Goal: Find specific page/section: Find specific page/section

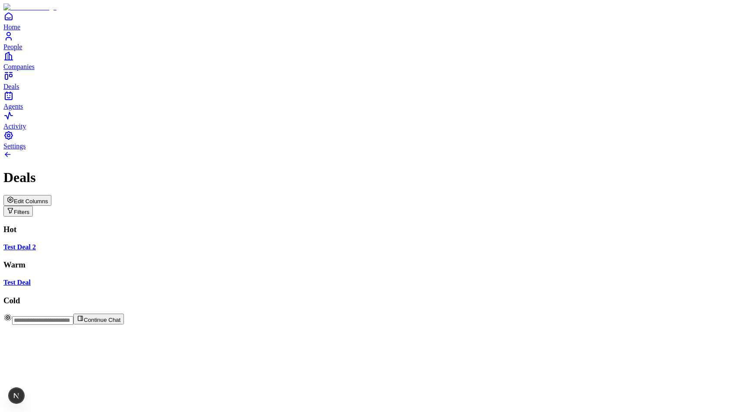
drag, startPoint x: 284, startPoint y: 102, endPoint x: 104, endPoint y: 196, distance: 202.9
click at [104, 225] on div "Hot Test Deal 2 Warm Test Deal Cold" at bounding box center [370, 265] width 734 height 81
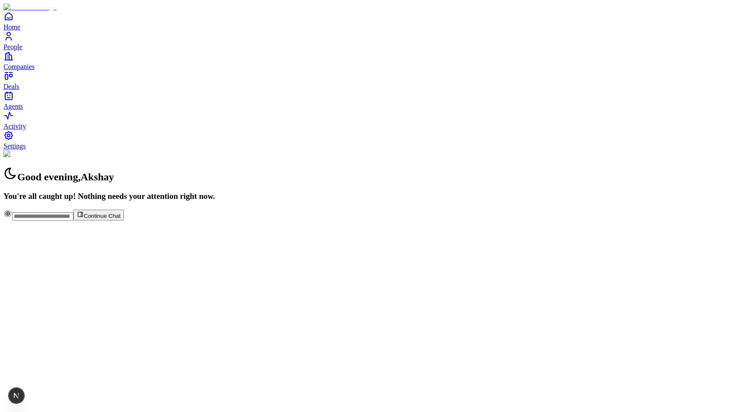
click at [281, 150] on div "Good evening , [PERSON_NAME] You're all caught up! Nothing needs your attention…" at bounding box center [370, 175] width 734 height 51
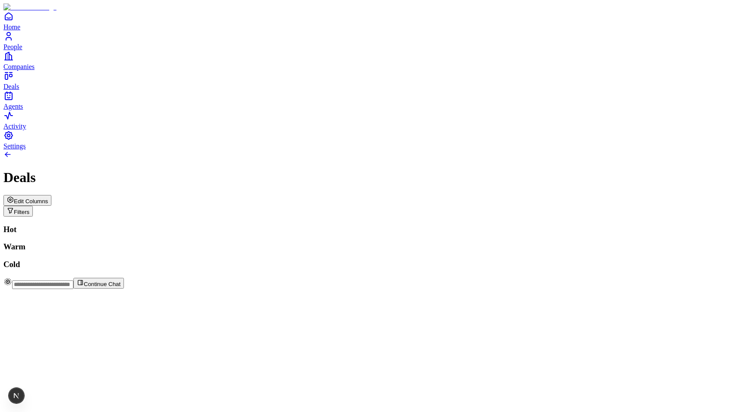
click at [51, 195] on button "Edit Columns" at bounding box center [27, 200] width 48 height 11
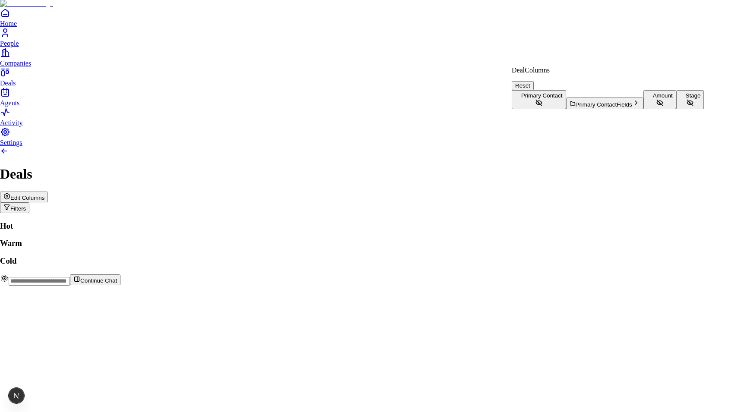
click at [676, 109] on button "Stage" at bounding box center [690, 99] width 28 height 19
click at [650, 199] on html "Home People Companies Deals Agents Activity Settings Deals Edit Columns Filters…" at bounding box center [370, 146] width 741 height 293
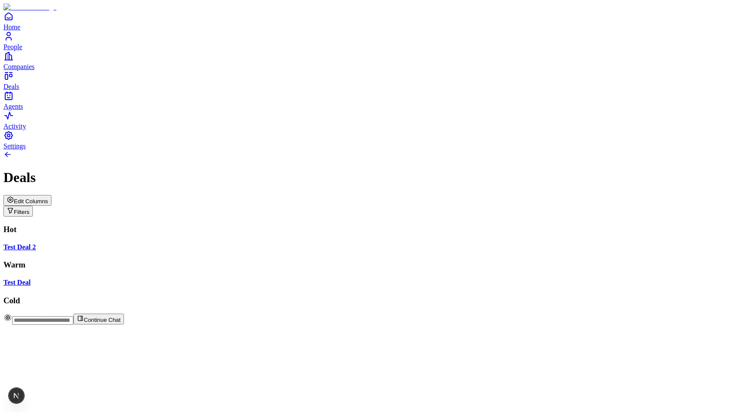
drag, startPoint x: 301, startPoint y: 119, endPoint x: 297, endPoint y: 158, distance: 39.1
click at [297, 225] on div "Hot Test Deal 2 Warm Test Deal Cold" at bounding box center [370, 265] width 734 height 81
drag, startPoint x: 269, startPoint y: 96, endPoint x: 264, endPoint y: 97, distance: 4.8
click at [264, 225] on div "Hot Test Deal 2 Warm Test Deal Cold" at bounding box center [370, 265] width 734 height 81
drag, startPoint x: 324, startPoint y: 113, endPoint x: 480, endPoint y: 108, distance: 156.3
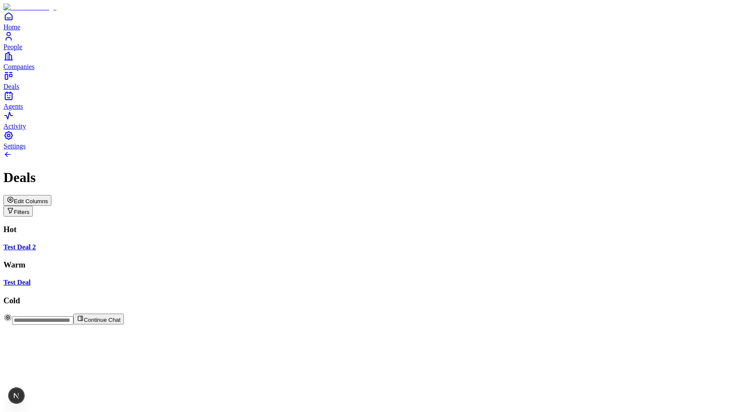
click at [480, 225] on div "Hot Test Deal 2 Warm Test Deal Cold" at bounding box center [370, 265] width 734 height 81
drag, startPoint x: 309, startPoint y: 105, endPoint x: 322, endPoint y: 122, distance: 21.2
click at [322, 225] on div "Hot Test Deal 2 Warm Test Deal Cold" at bounding box center [370, 265] width 734 height 81
drag, startPoint x: 295, startPoint y: 103, endPoint x: 337, endPoint y: 114, distance: 43.2
click at [337, 225] on div "Hot Test Deal 2 Warm Test Deal Cold Dragging..." at bounding box center [370, 265] width 734 height 81
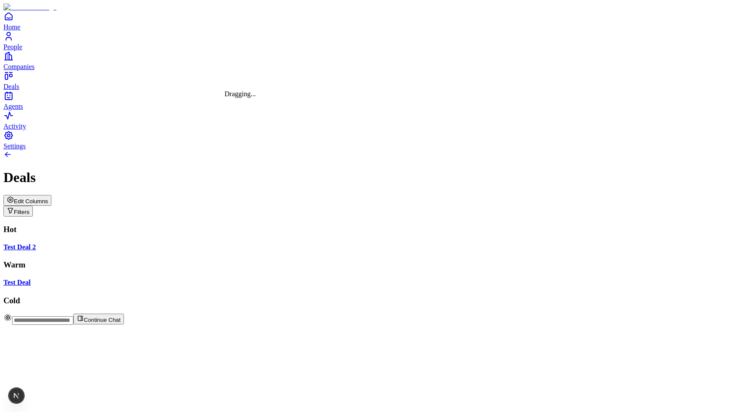
drag, startPoint x: 275, startPoint y: 111, endPoint x: 447, endPoint y: 111, distance: 172.7
click at [447, 225] on div "Hot Test Deal 2 Warm Test Deal Cold Dragging..." at bounding box center [370, 265] width 734 height 81
drag, startPoint x: 289, startPoint y: 110, endPoint x: 540, endPoint y: 123, distance: 251.1
click at [540, 225] on div "Hot Test Deal 2 Warm Test Deal Cold Dragging..." at bounding box center [370, 265] width 734 height 81
drag, startPoint x: 279, startPoint y: 114, endPoint x: 291, endPoint y: 111, distance: 11.9
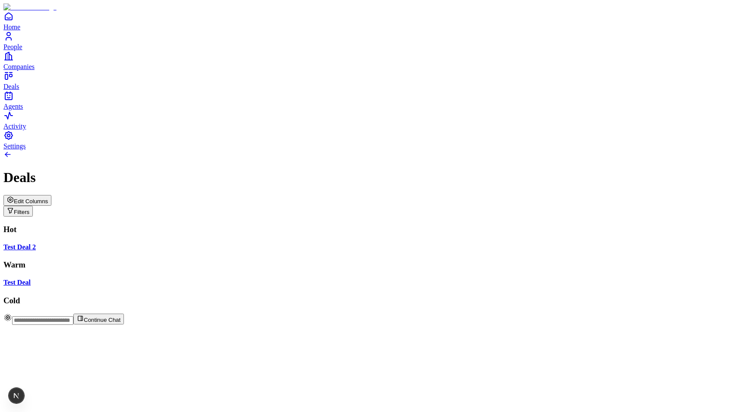
click at [291, 225] on div "Hot Test Deal 2 Warm Test Deal Cold" at bounding box center [370, 265] width 734 height 81
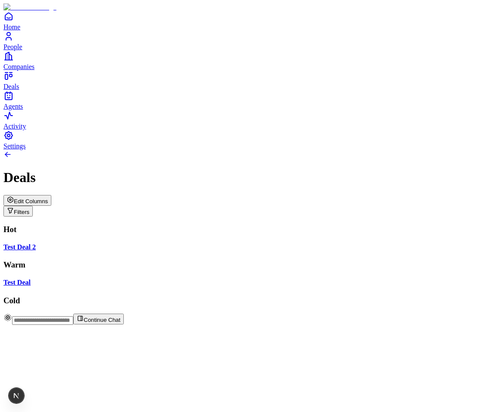
drag, startPoint x: 294, startPoint y: 107, endPoint x: 319, endPoint y: 120, distance: 27.6
click at [319, 225] on div "Hot Test Deal 2 Warm Test Deal Cold" at bounding box center [240, 265] width 474 height 81
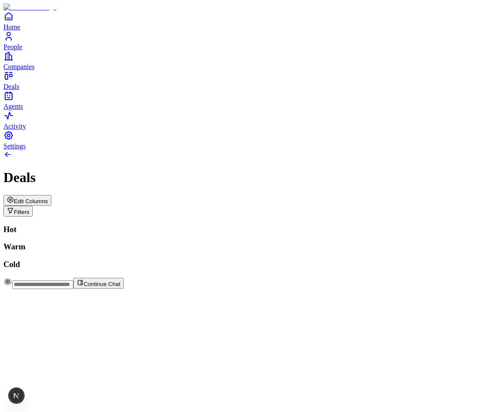
click at [48, 198] on span "Edit Columns" at bounding box center [31, 201] width 34 height 6
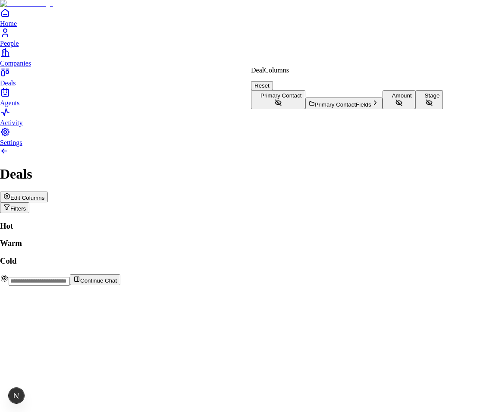
click at [416, 109] on button "Stage" at bounding box center [430, 99] width 28 height 19
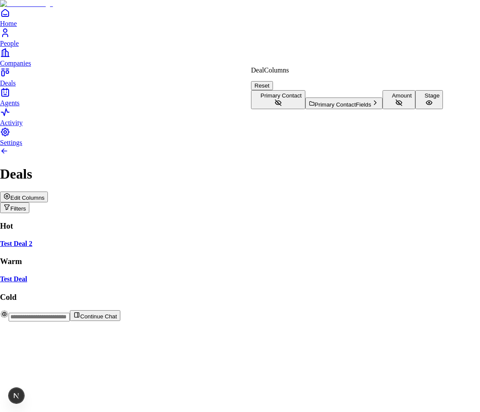
click at [294, 35] on html "Home People Companies Deals Agents Activity Settings Deals Edit Columns Filters…" at bounding box center [240, 164] width 480 height 329
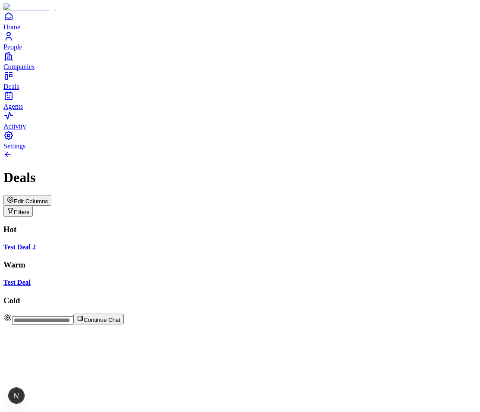
drag, startPoint x: 275, startPoint y: 101, endPoint x: 301, endPoint y: 111, distance: 27.4
click at [301, 225] on div "Hot Test Deal 2 Warm Test Deal Cold" at bounding box center [240, 265] width 474 height 81
drag, startPoint x: 297, startPoint y: 112, endPoint x: 303, endPoint y: 112, distance: 5.6
click at [303, 225] on div "Hot Test Deal 2 Warm Test Deal Cold" at bounding box center [240, 265] width 474 height 81
drag, startPoint x: 274, startPoint y: 113, endPoint x: 312, endPoint y: 130, distance: 41.9
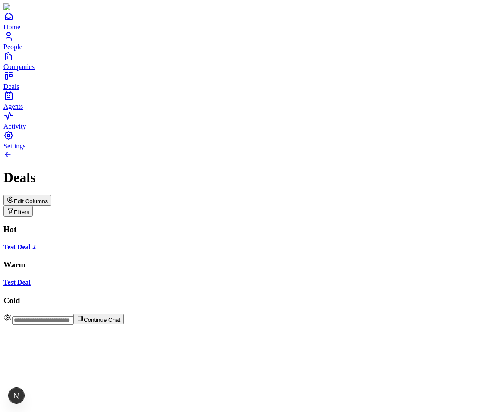
click at [312, 225] on div "Hot Test Deal 2 Warm Test Deal Cold" at bounding box center [240, 265] width 474 height 81
drag, startPoint x: 326, startPoint y: 111, endPoint x: 299, endPoint y: 116, distance: 27.2
click at [299, 225] on div "Hot Test Deal 2 Warm Test Deal Cold" at bounding box center [240, 265] width 474 height 81
drag, startPoint x: 316, startPoint y: 114, endPoint x: 301, endPoint y: 133, distance: 23.3
click at [301, 225] on div "Hot Test Deal 2 Warm Test Deal Cold" at bounding box center [240, 265] width 474 height 81
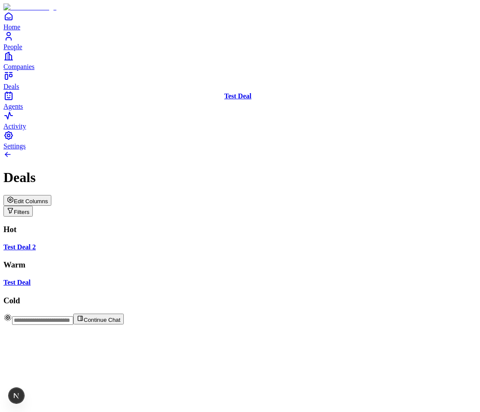
click at [292, 225] on div "Hot Test Deal 2 Warm Test Deal Cold Test Deal" at bounding box center [240, 265] width 474 height 81
drag, startPoint x: 310, startPoint y: 106, endPoint x: 319, endPoint y: 138, distance: 33.5
click at [319, 225] on div "Hot Test Deal 2 Warm Test Deal Cold Test Deal" at bounding box center [240, 265] width 474 height 81
drag, startPoint x: 291, startPoint y: 107, endPoint x: 306, endPoint y: 112, distance: 15.4
click at [306, 225] on div "Hot Test Deal 2 Warm Test Deal Cold Test Deal" at bounding box center [240, 265] width 474 height 81
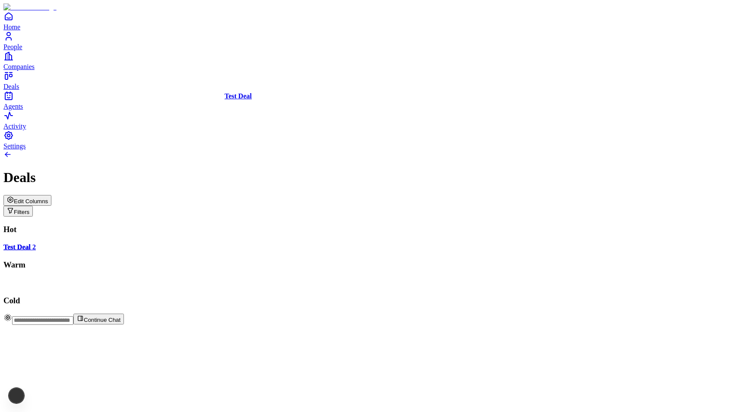
drag, startPoint x: 327, startPoint y: 102, endPoint x: 470, endPoint y: 104, distance: 142.9
click at [470, 225] on div "Hot Test Deal 2 Warm Test Deal Cold Test Deal" at bounding box center [370, 265] width 734 height 81
drag, startPoint x: 273, startPoint y: 114, endPoint x: 370, endPoint y: 118, distance: 97.2
click at [370, 225] on div "Hot Test Deal 2 Warm Test Deal Cold Test Deal" at bounding box center [370, 265] width 734 height 81
drag, startPoint x: 322, startPoint y: 104, endPoint x: 316, endPoint y: 113, distance: 10.9
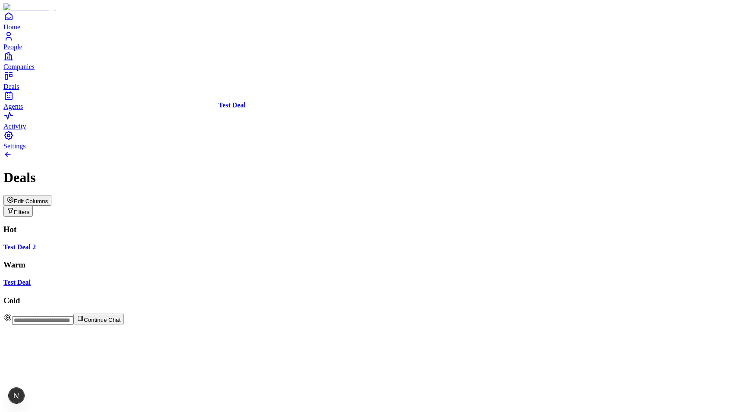
click at [316, 225] on div "Hot Test Deal 2 Warm Test Deal Cold Test Deal" at bounding box center [370, 265] width 734 height 81
drag, startPoint x: 316, startPoint y: 113, endPoint x: 314, endPoint y: 119, distance: 6.2
click at [314, 225] on div "Hot Test Deal 2 Warm Test Deal Cold Test Deal" at bounding box center [370, 265] width 734 height 81
drag, startPoint x: 300, startPoint y: 108, endPoint x: 308, endPoint y: 111, distance: 9.0
click at [308, 225] on div "Hot Test Deal 2 Warm Test Deal Cold Test Deal" at bounding box center [370, 265] width 734 height 81
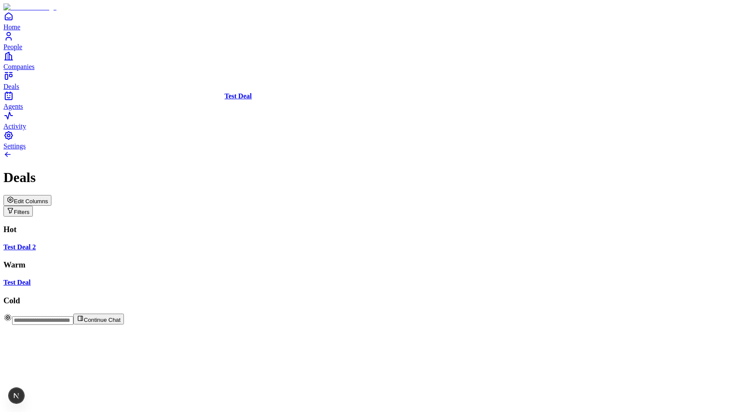
drag, startPoint x: 269, startPoint y: 116, endPoint x: 307, endPoint y: 121, distance: 38.8
click at [307, 225] on div "Hot Test Deal 2 Warm Test Deal Cold Test Deal" at bounding box center [370, 265] width 734 height 81
drag, startPoint x: 290, startPoint y: 115, endPoint x: 305, endPoint y: 144, distance: 32.8
click at [305, 225] on div "Hot Test Deal 2 Warm Test Deal Cold Test Deal" at bounding box center [370, 265] width 734 height 81
drag, startPoint x: 352, startPoint y: 112, endPoint x: 359, endPoint y: 121, distance: 11.1
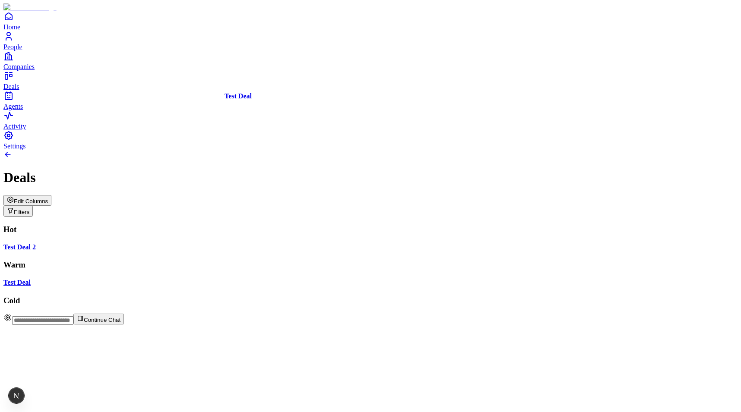
click at [359, 225] on div "Hot Test Deal 2 Warm Test Deal Cold Test Deal" at bounding box center [370, 265] width 734 height 81
drag, startPoint x: 347, startPoint y: 122, endPoint x: 359, endPoint y: 126, distance: 12.7
click at [359, 225] on div "Hot Test Deal 2 Warm Test Deal Cold Test Deal" at bounding box center [370, 265] width 734 height 81
drag, startPoint x: 307, startPoint y: 101, endPoint x: 518, endPoint y: 114, distance: 211.0
click at [480, 225] on div "Hot Test Deal 2 Warm Test Deal Cold Test Deal" at bounding box center [370, 265] width 734 height 81
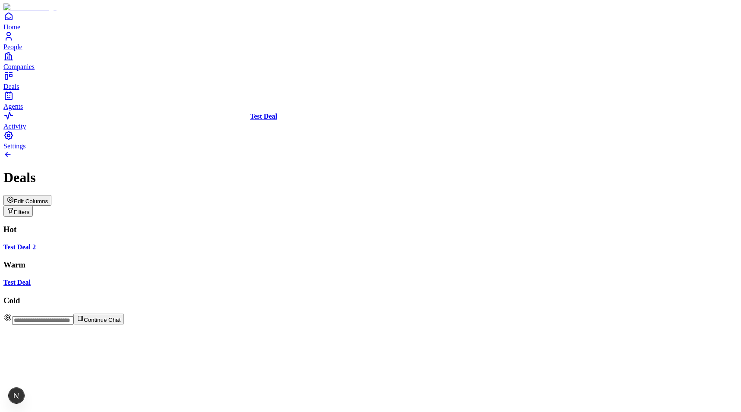
drag, startPoint x: 281, startPoint y: 111, endPoint x: 307, endPoint y: 132, distance: 32.6
click at [307, 225] on div "Hot Test Deal 2 Warm Test Deal Cold Test Deal" at bounding box center [370, 265] width 734 height 81
drag, startPoint x: 261, startPoint y: 103, endPoint x: 294, endPoint y: 107, distance: 33.0
click at [294, 225] on div "Hot Test Deal 2 Warm Test Deal Cold Test Deal" at bounding box center [370, 265] width 734 height 81
drag, startPoint x: 294, startPoint y: 107, endPoint x: 295, endPoint y: 127, distance: 20.3
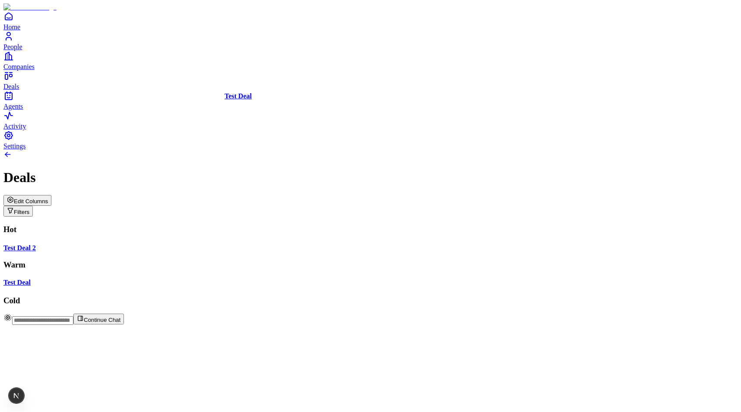
click at [295, 225] on div "Hot Test Deal 2 Warm Test Deal Cold Test Deal" at bounding box center [370, 265] width 734 height 81
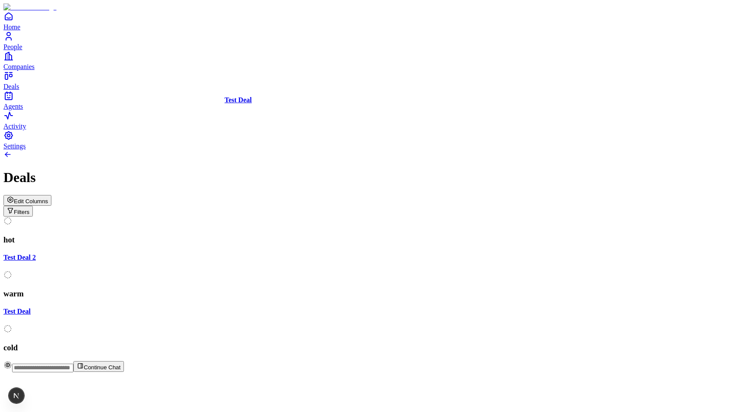
drag, startPoint x: 327, startPoint y: 114, endPoint x: 327, endPoint y: 208, distance: 94.5
click at [327, 217] on div "hot Test Deal 2 warm Test Deal cold Test Deal" at bounding box center [370, 285] width 734 height 136
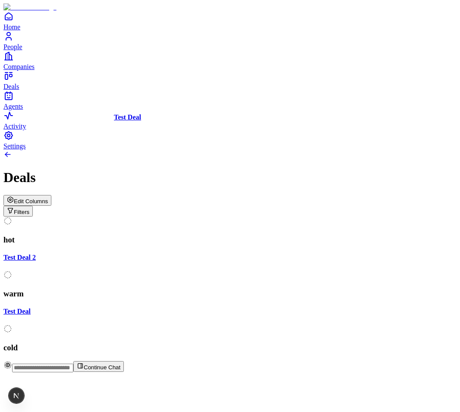
scroll to position [0, 123]
drag, startPoint x: 307, startPoint y: 125, endPoint x: 196, endPoint y: 137, distance: 112.5
click at [196, 217] on div "hot Test Deal 2 warm Test Deal cold Test Deal" at bounding box center [229, 285] width 453 height 136
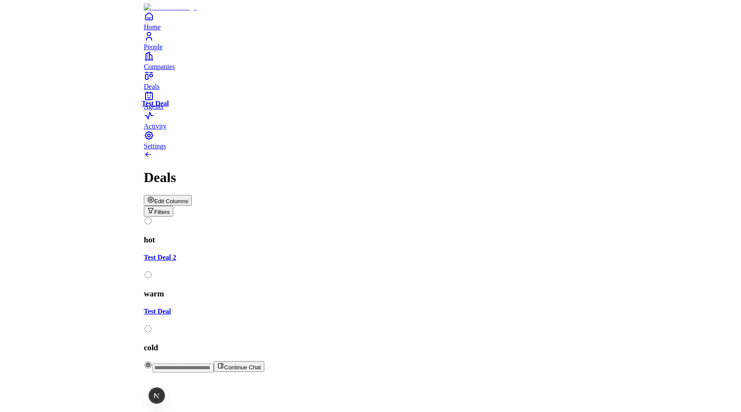
scroll to position [0, 0]
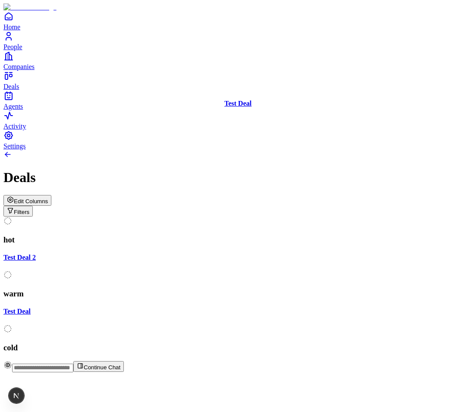
drag, startPoint x: 187, startPoint y: 114, endPoint x: 312, endPoint y: 119, distance: 124.8
click at [312, 217] on div "hot Test Deal 2 warm Test Deal cold Test Deal" at bounding box center [229, 285] width 453 height 136
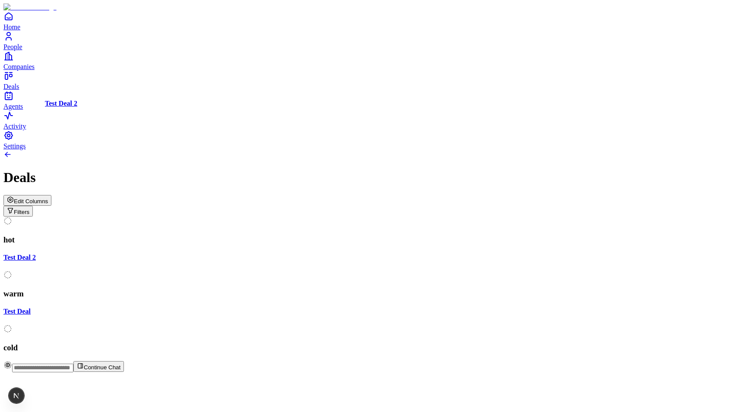
drag, startPoint x: 152, startPoint y: 109, endPoint x: 154, endPoint y: 129, distance: 19.9
click at [154, 217] on div "hot Test Deal 2 warm Test Deal cold Test Deal 2" at bounding box center [370, 285] width 734 height 136
click at [148, 195] on div "Edit Columns Filters" at bounding box center [370, 206] width 734 height 22
